Goal: Information Seeking & Learning: Learn about a topic

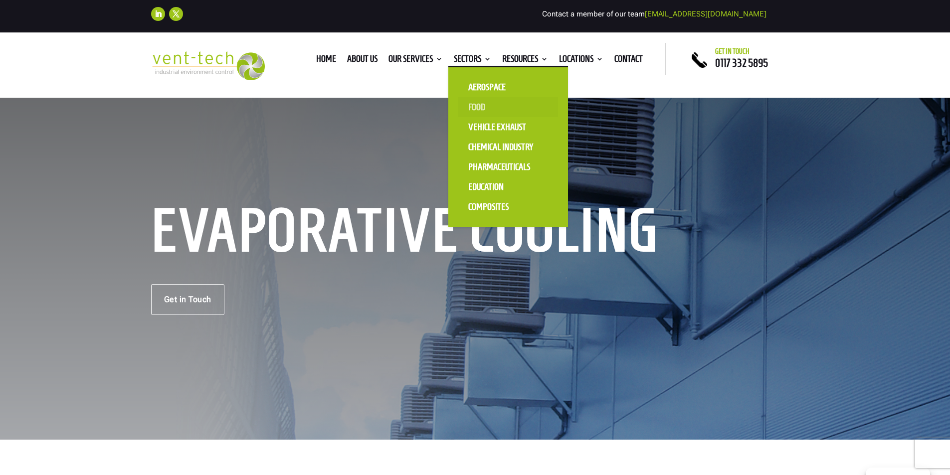
click at [479, 108] on link "Food" at bounding box center [508, 107] width 100 height 20
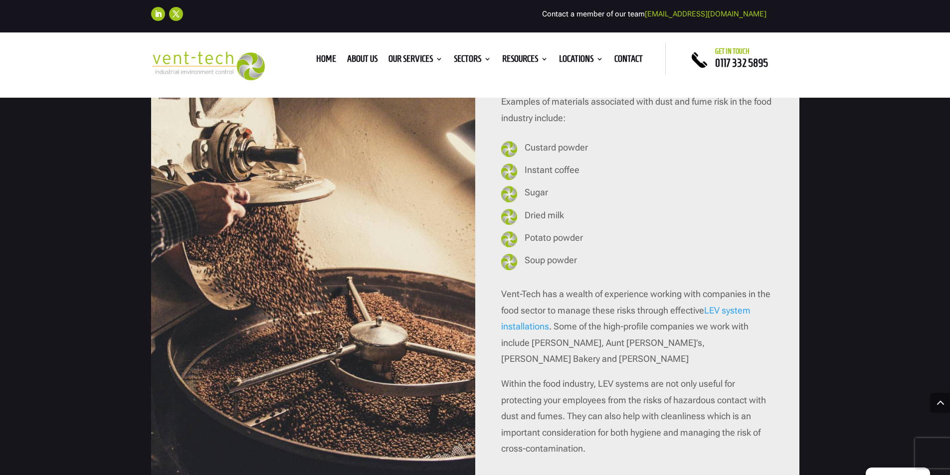
scroll to position [1047, 0]
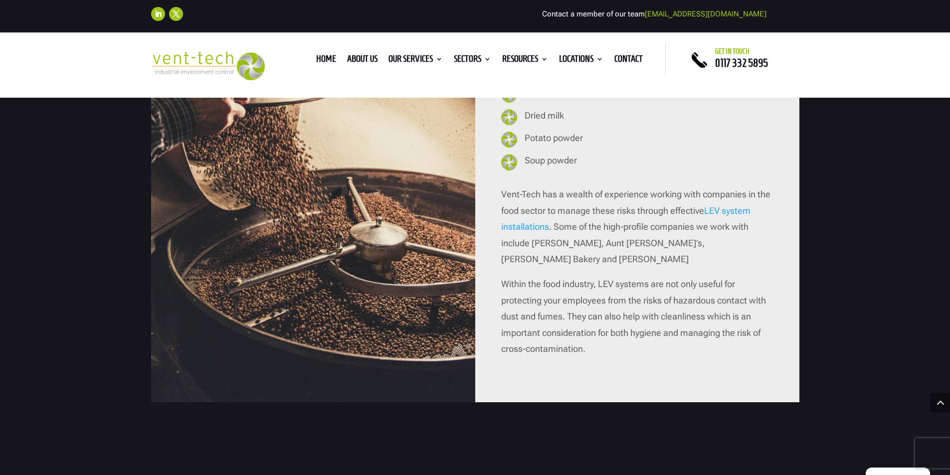
click at [732, 212] on link "LEV system installations" at bounding box center [625, 218] width 249 height 26
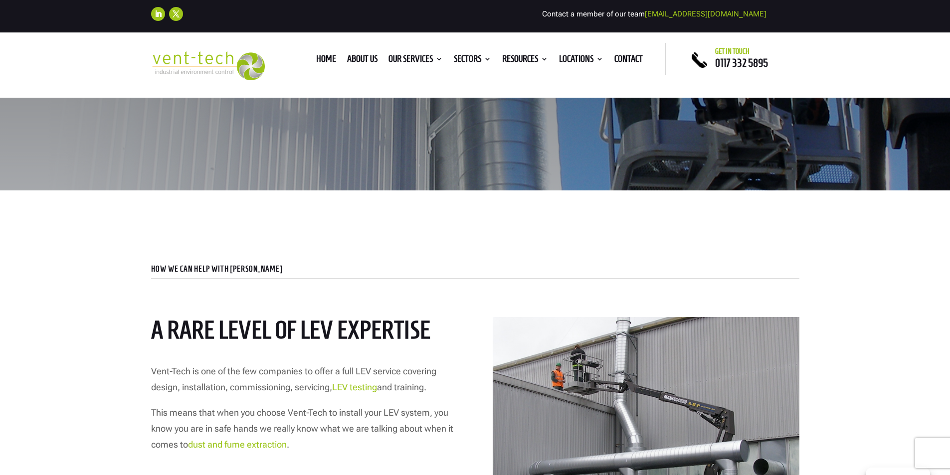
scroll to position [399, 0]
